Goal: Book appointment/travel/reservation

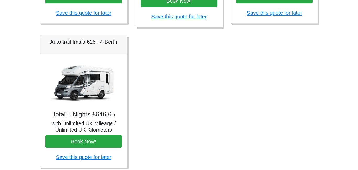
scroll to position [346, 0]
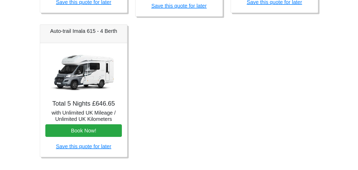
click at [105, 92] on img at bounding box center [83, 71] width 73 height 47
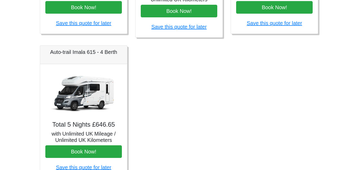
scroll to position [336, 0]
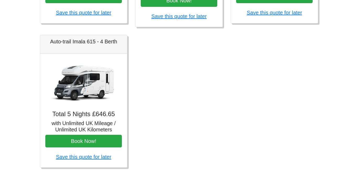
click at [87, 86] on img at bounding box center [83, 82] width 73 height 47
click at [86, 115] on h4 "Total 5 Nights £646.65" at bounding box center [83, 114] width 77 height 8
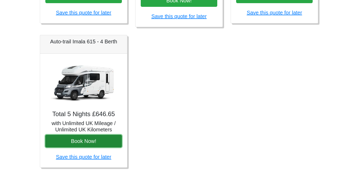
click at [86, 139] on button "Book Now!" at bounding box center [83, 141] width 77 height 13
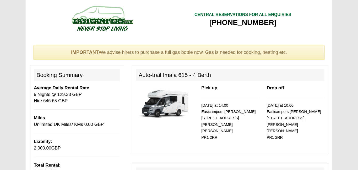
click at [27, 46] on div "IMPORTANT We advise hirers to purchase a full gas bottle now. Gas is needed for…" at bounding box center [179, 52] width 307 height 15
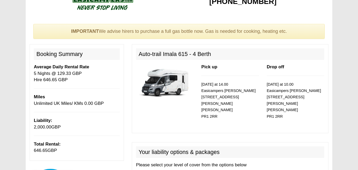
scroll to position [31, 0]
